Goal: Register for event/course

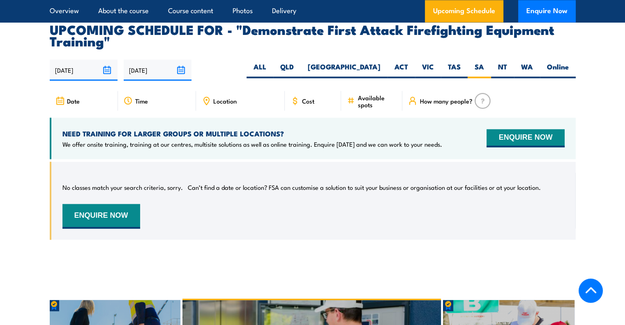
scroll to position [1490, 0]
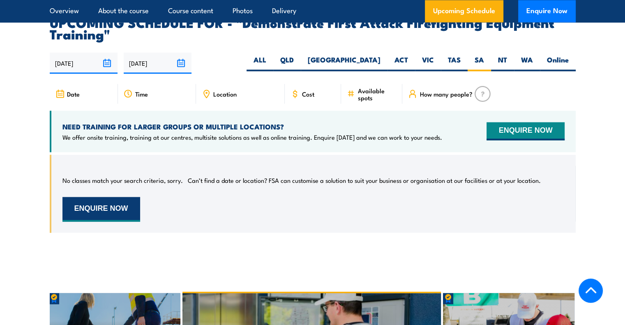
click at [97, 197] on button "ENQUIRE NOW" at bounding box center [101, 209] width 78 height 25
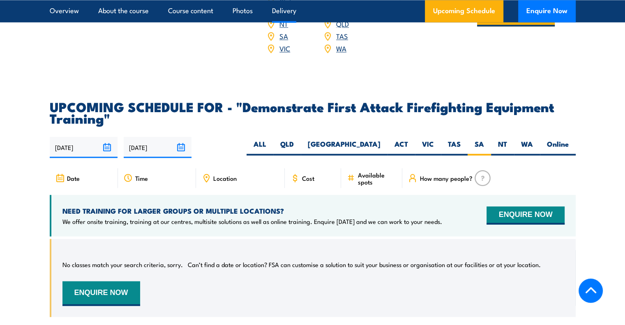
scroll to position [1311, 0]
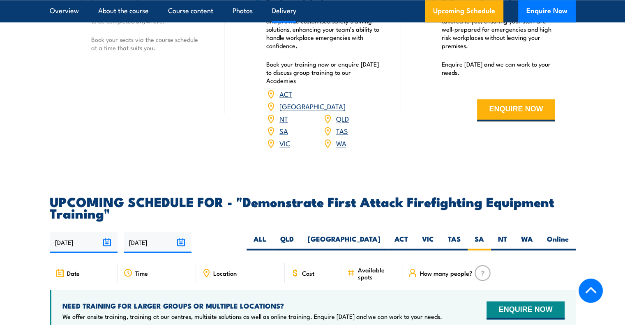
click at [283, 126] on link "SA" at bounding box center [283, 131] width 9 height 10
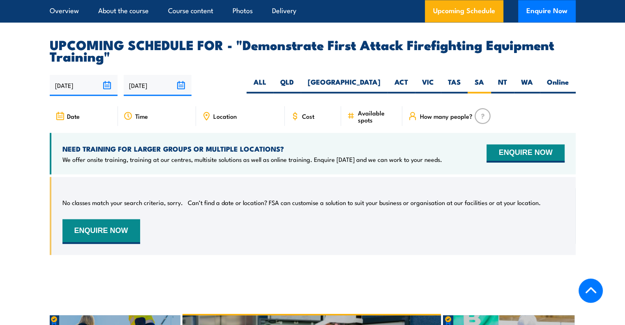
scroll to position [1470, 0]
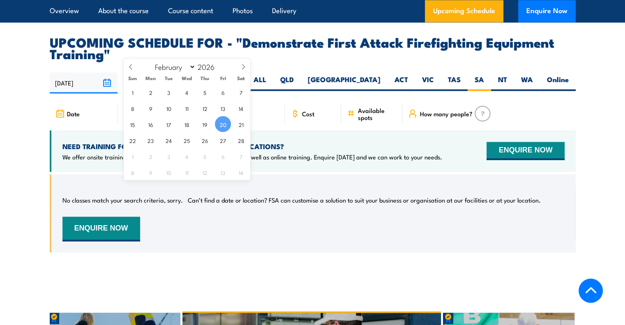
click at [181, 72] on input "20/02/2026" at bounding box center [158, 82] width 68 height 21
click at [244, 67] on icon at bounding box center [243, 67] width 6 height 6
click at [131, 67] on icon at bounding box center [131, 67] width 6 height 6
select select "1"
click at [228, 72] on div "24/08/2025 20/02/2026" at bounding box center [313, 82] width 526 height 21
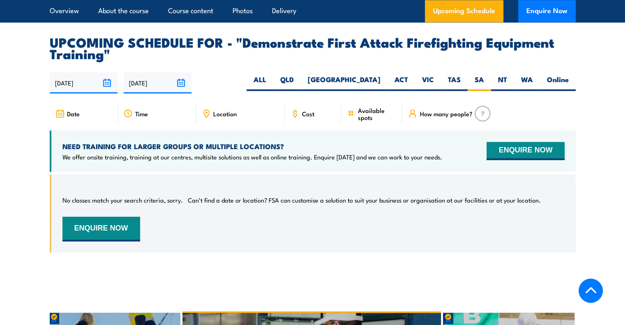
click at [302, 110] on span "Cost" at bounding box center [308, 113] width 12 height 7
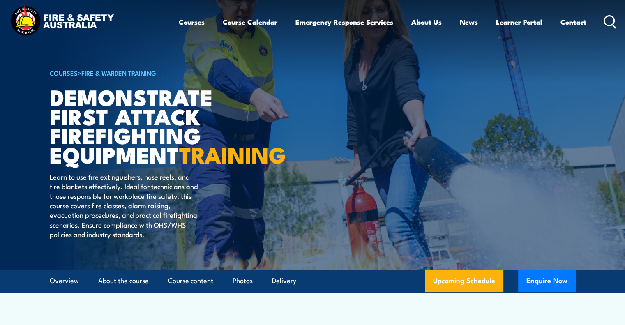
scroll to position [0, 0]
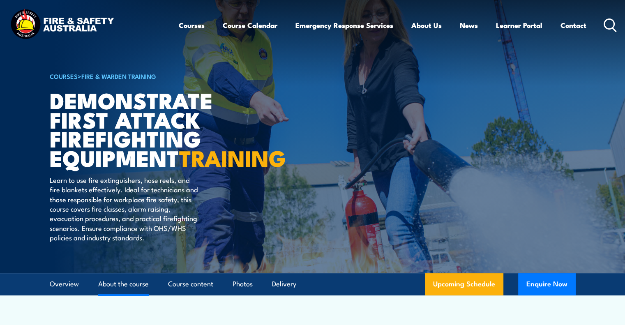
click at [135, 295] on link "About the course" at bounding box center [123, 284] width 51 height 22
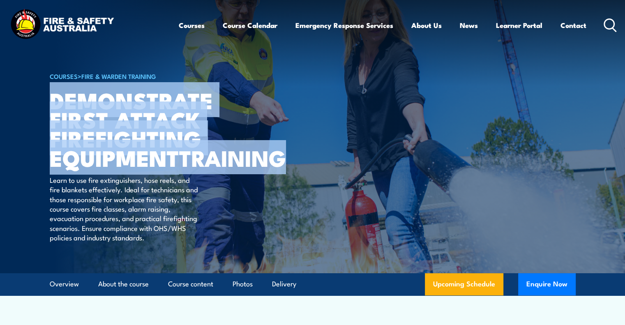
drag, startPoint x: 51, startPoint y: 99, endPoint x: 159, endPoint y: 179, distance: 134.3
click at [159, 167] on h1 "Demonstrate First Attack Firefighting Equipment TRAINING" at bounding box center [151, 128] width 203 height 77
copy h1 "Demonstrate First Attack Firefighting Equipment TRAINING"
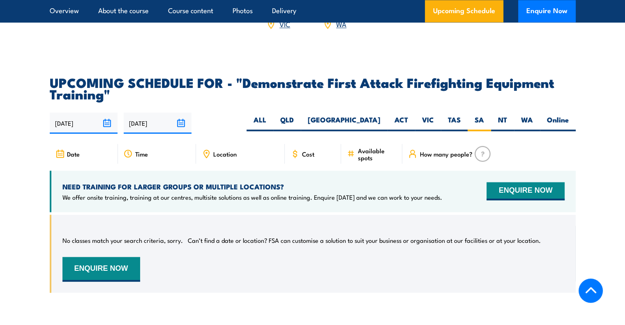
scroll to position [1480, 0]
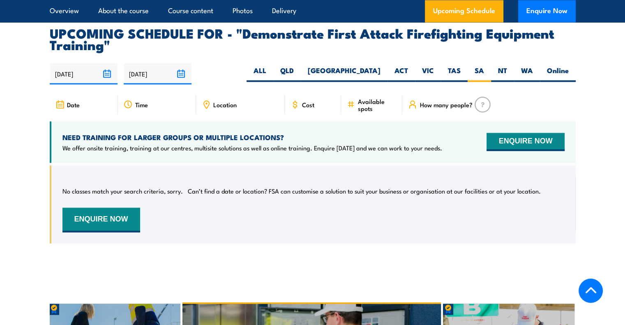
click at [57, 100] on icon at bounding box center [59, 104] width 9 height 9
click at [72, 101] on span "Date" at bounding box center [73, 104] width 13 height 7
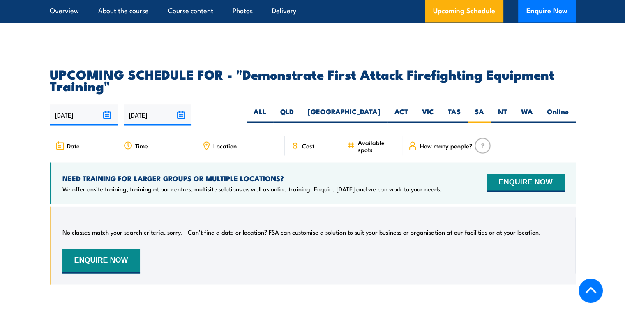
scroll to position [1397, 0]
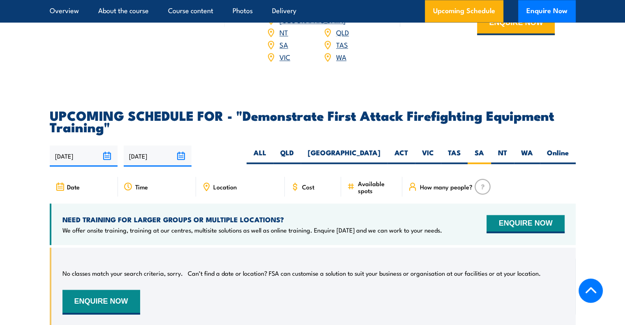
click at [94, 145] on input "24/08/2025" at bounding box center [84, 155] width 68 height 21
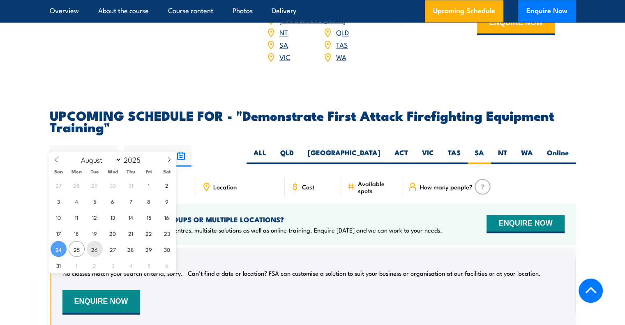
click at [92, 251] on span "26" at bounding box center [95, 249] width 16 height 16
type input "26/08/2025"
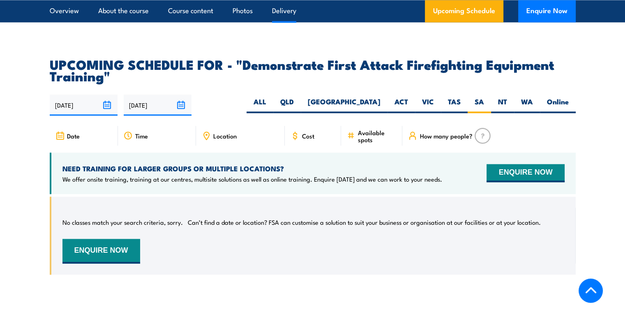
scroll to position [1490, 0]
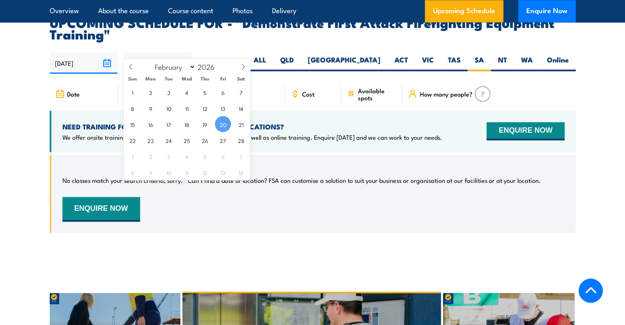
click at [178, 53] on input "20/02/2026" at bounding box center [158, 63] width 68 height 21
click at [242, 68] on icon at bounding box center [243, 67] width 6 height 6
select select "4"
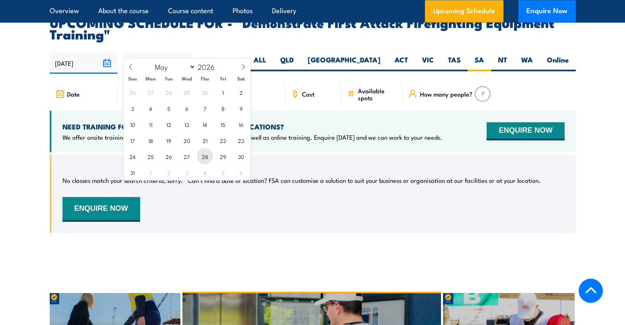
click at [207, 159] on span "28" at bounding box center [205, 156] width 16 height 16
type input "[DATE]"
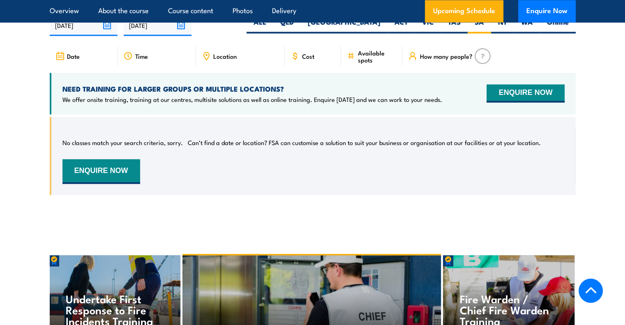
scroll to position [1531, 0]
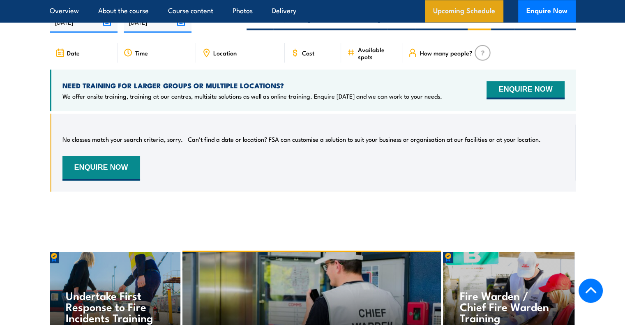
click at [473, 17] on link "Upcoming Schedule" at bounding box center [464, 11] width 78 height 22
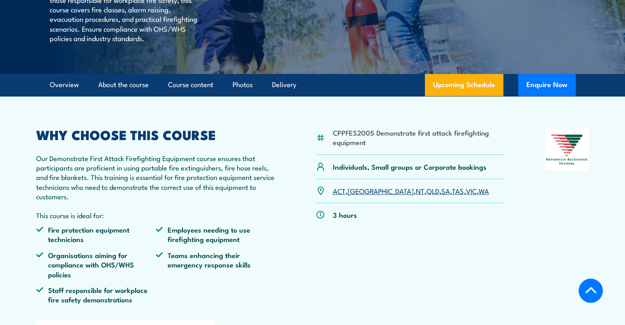
scroll to position [205, 0]
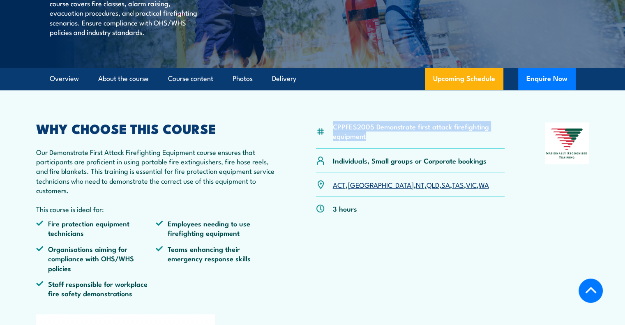
drag, startPoint x: 334, startPoint y: 146, endPoint x: 372, endPoint y: 152, distance: 39.2
click at [372, 141] on li "CPPFES2005 Demonstrate first attack firefighting equipment" at bounding box center [419, 131] width 172 height 19
copy li "CPPFES2005 Demonstrate first attack firefighting equipment"
